Goal: Use online tool/utility: Utilize a website feature to perform a specific function

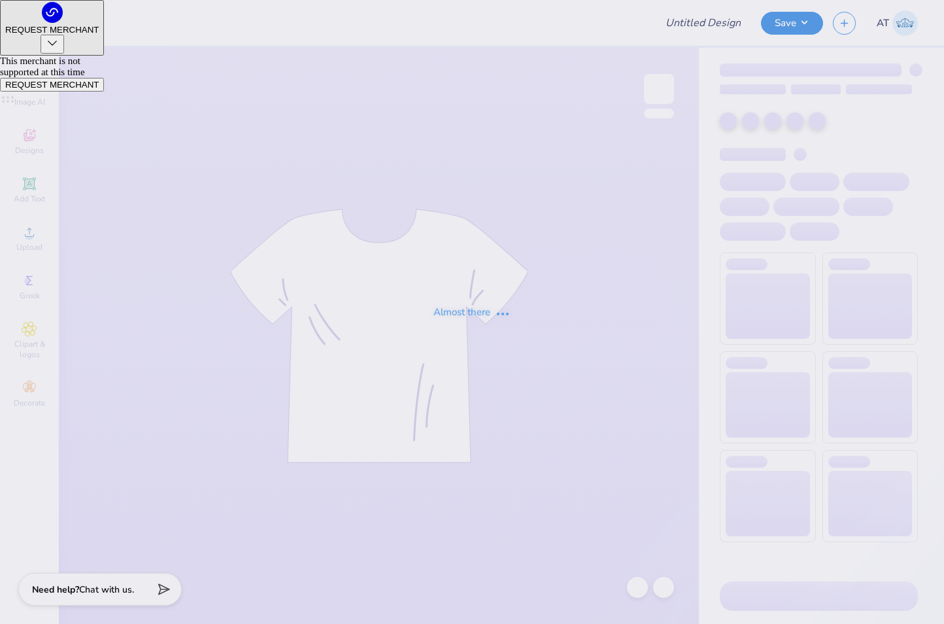
type input "DSP design #2"
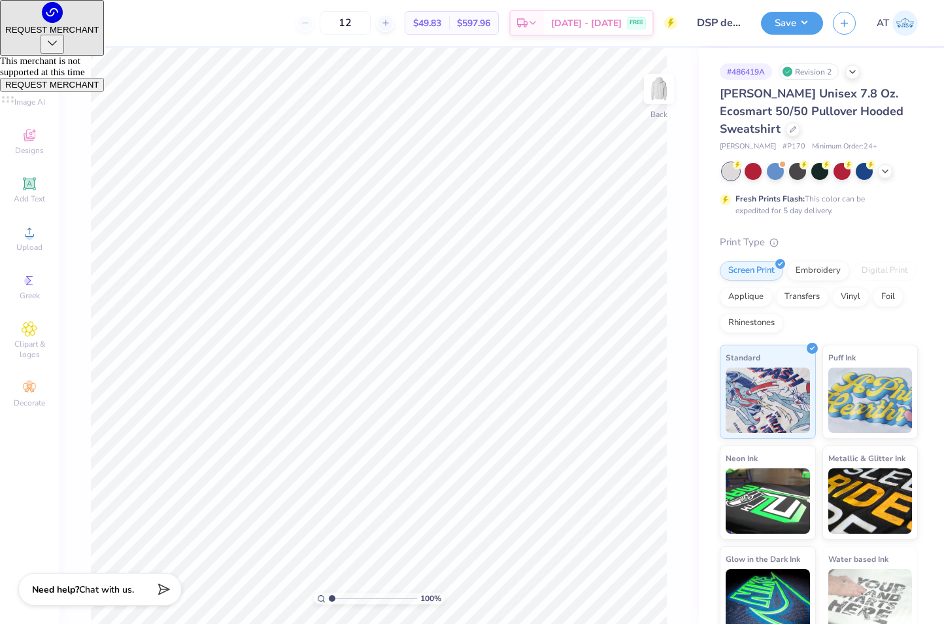
click at [884, 163] on div at bounding box center [819, 171] width 195 height 17
click at [890, 169] on icon at bounding box center [885, 170] width 10 height 10
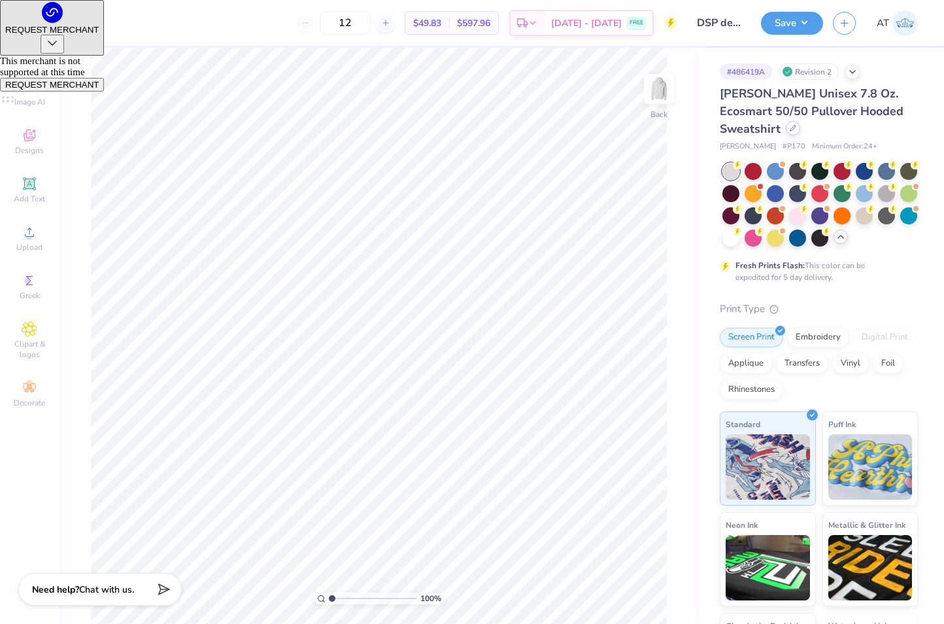
click at [790, 127] on icon at bounding box center [793, 128] width 7 height 7
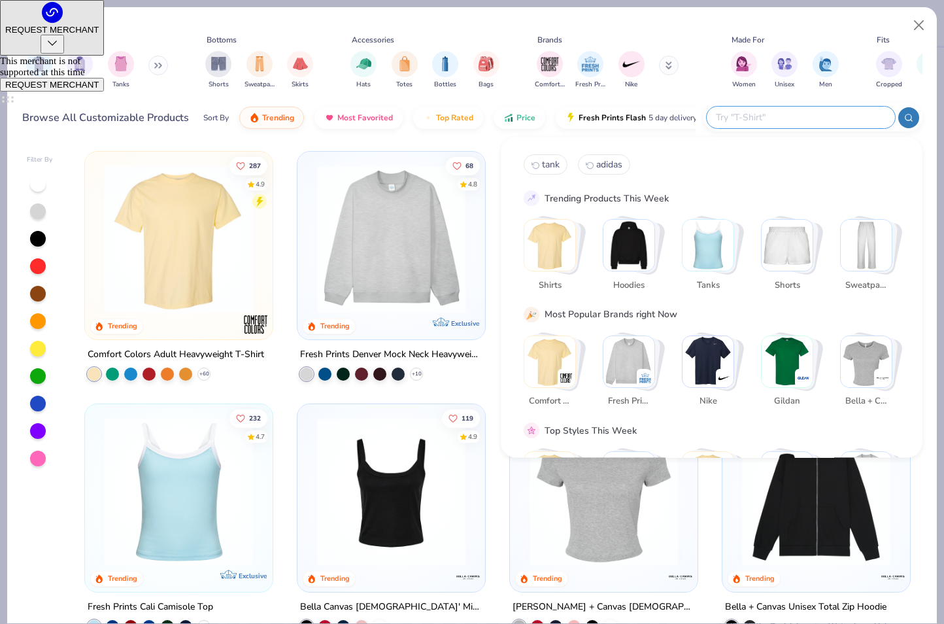
click at [812, 112] on input "text" at bounding box center [800, 117] width 171 height 15
paste input "[URL][DOMAIN_NAME]"
type input "[URL][DOMAIN_NAME]"
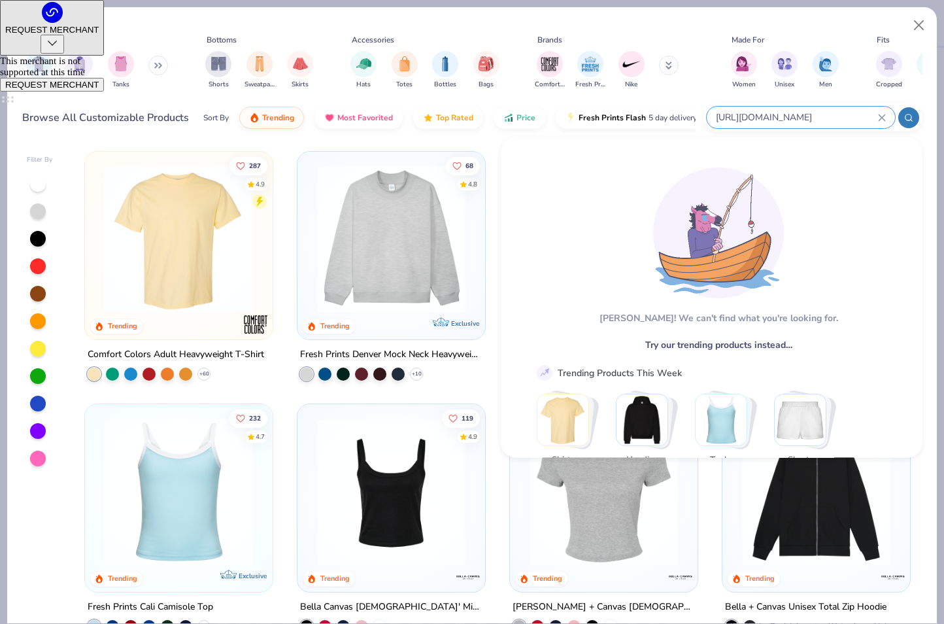
click at [882, 115] on icon at bounding box center [882, 118] width 8 height 8
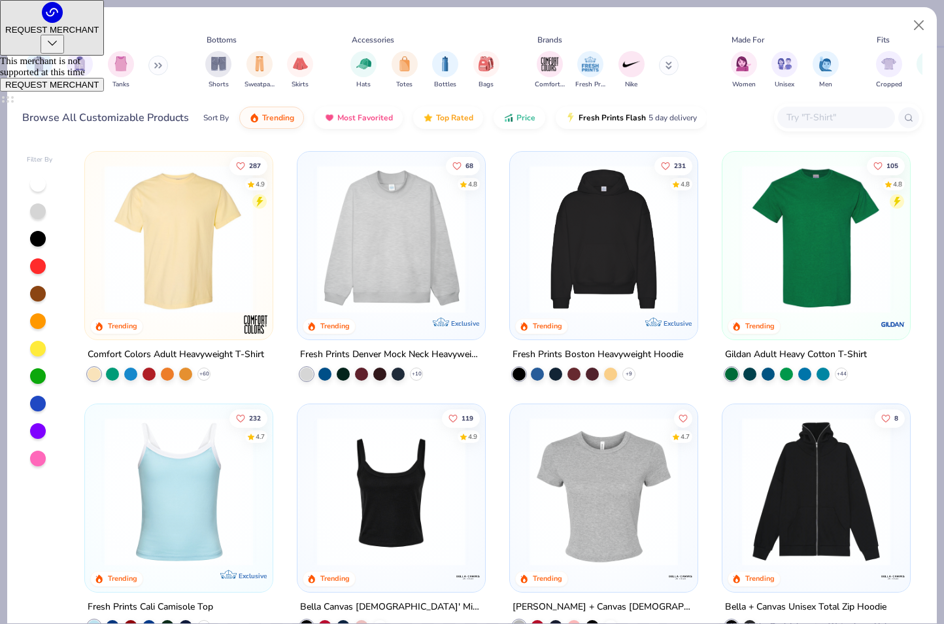
scroll to position [0, 0]
click at [796, 117] on input "text" at bounding box center [835, 117] width 101 height 15
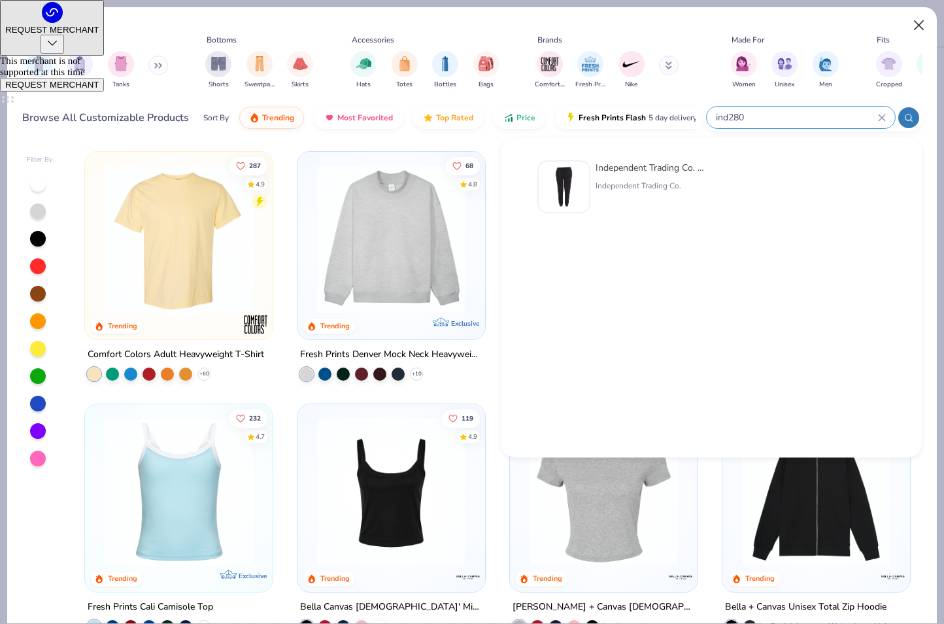
type input "ind280"
click at [920, 32] on button "Close" at bounding box center [919, 25] width 25 height 25
